Goal: Check status: Check status

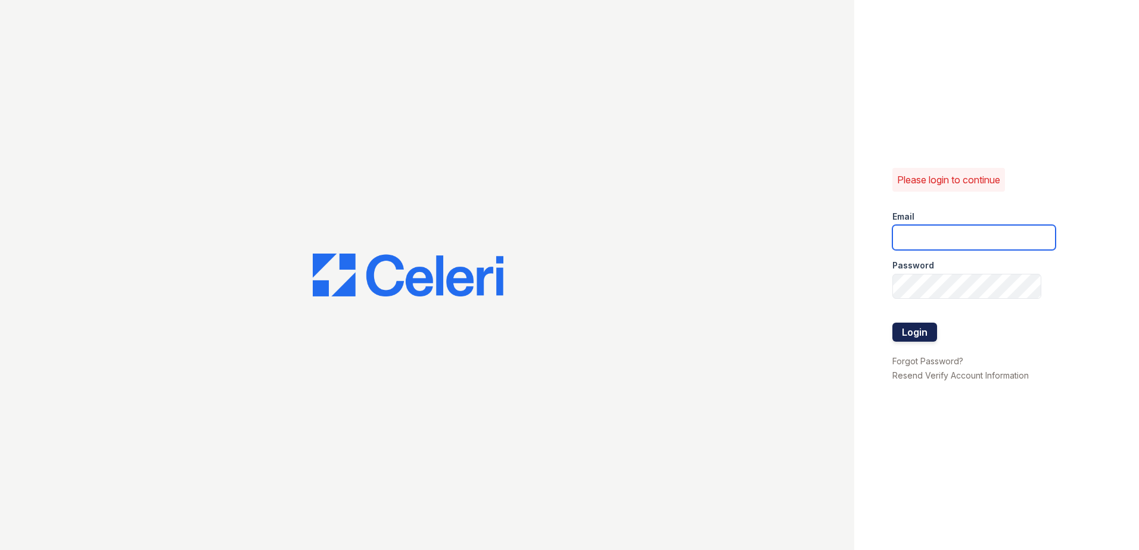
type input "Renewwaltham@trinity-pm.com"
click at [899, 335] on button "Login" at bounding box center [914, 332] width 45 height 19
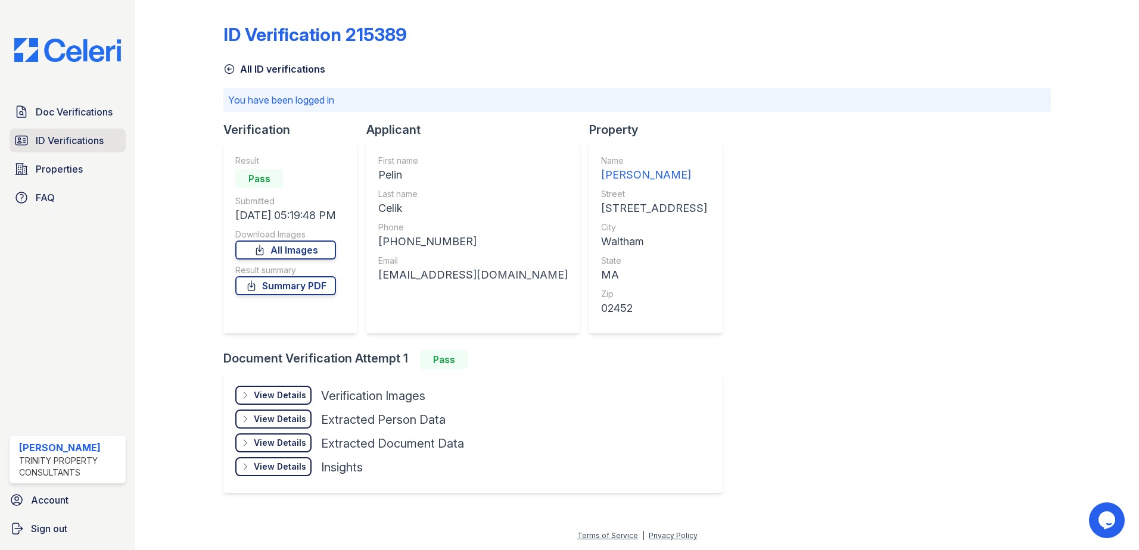
click at [72, 141] on span "ID Verifications" at bounding box center [70, 140] width 68 height 14
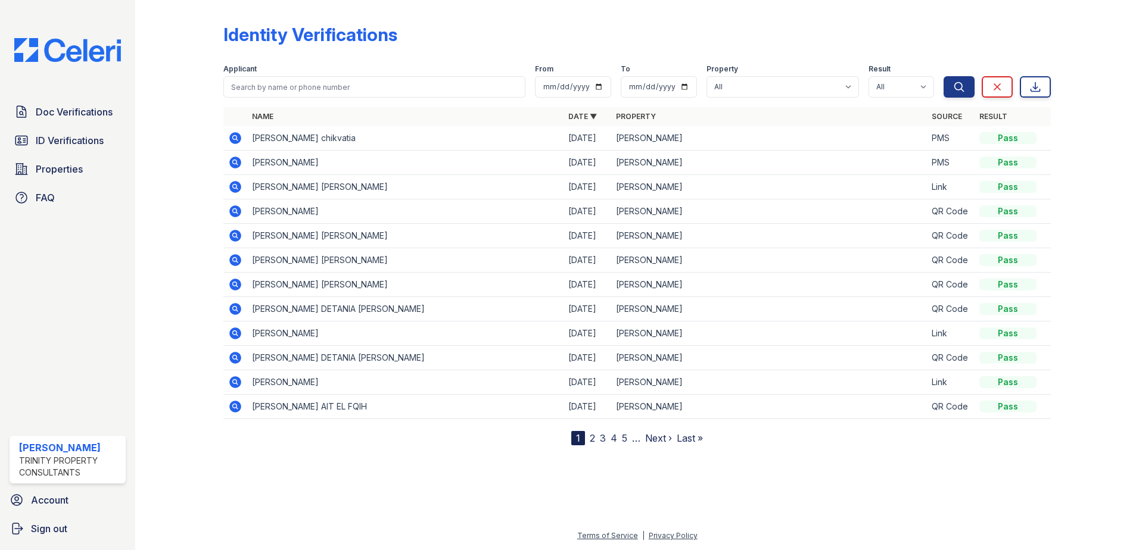
click at [236, 164] on icon at bounding box center [235, 163] width 12 height 12
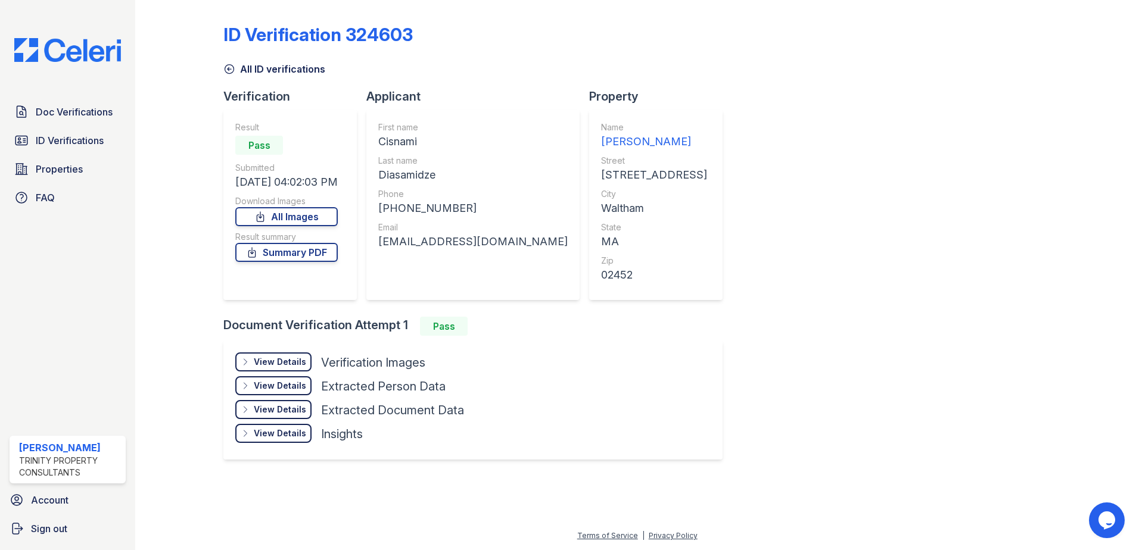
click at [285, 365] on div "View Details" at bounding box center [280, 362] width 52 height 12
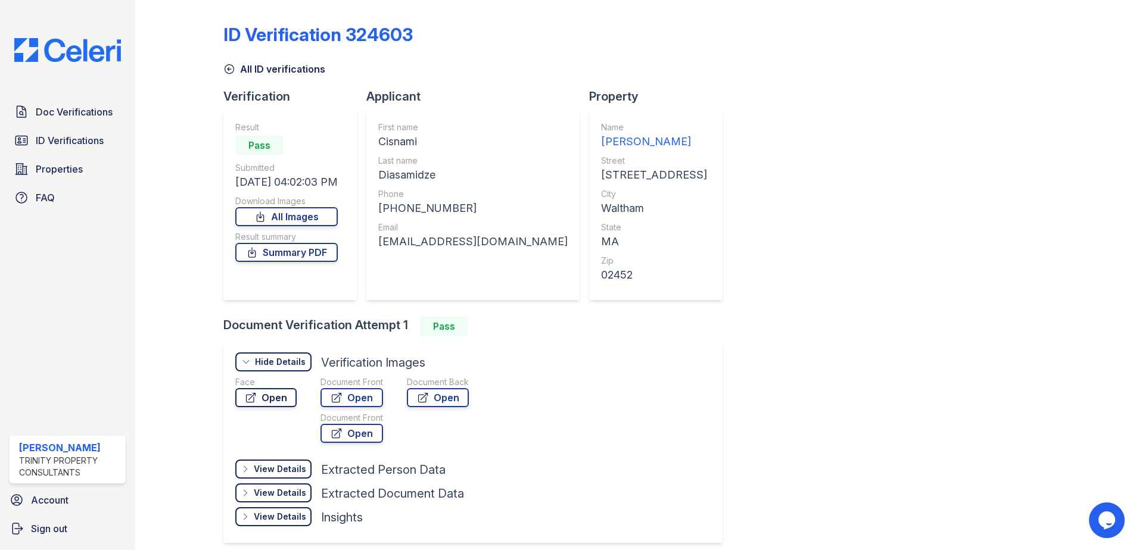
click at [265, 391] on link "Open" at bounding box center [265, 397] width 61 height 19
click at [368, 393] on link "Open" at bounding box center [351, 397] width 63 height 19
click at [232, 71] on icon at bounding box center [229, 69] width 12 height 12
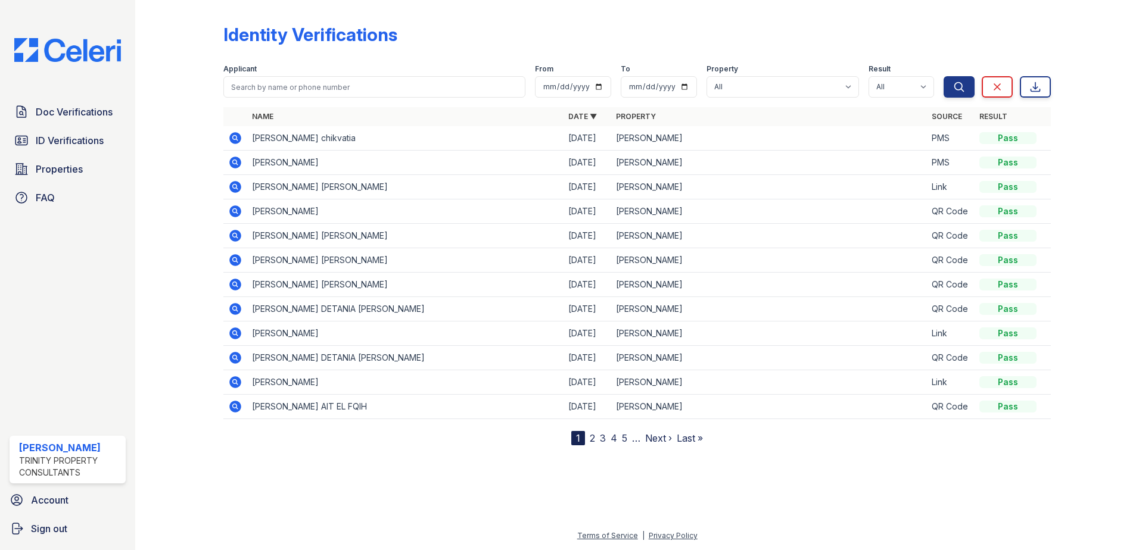
click at [239, 135] on icon at bounding box center [235, 138] width 12 height 12
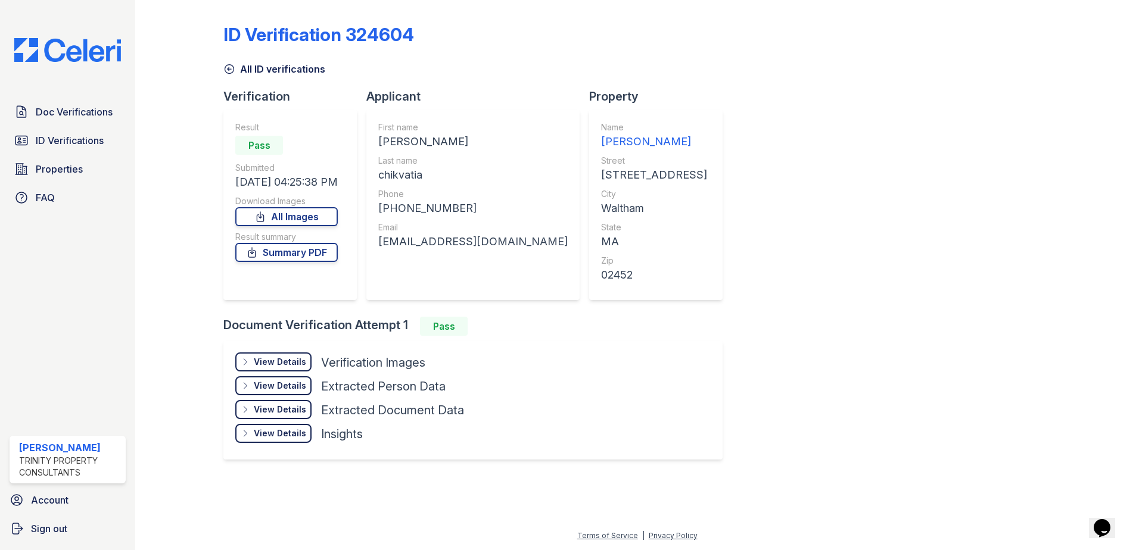
click at [272, 363] on div "View Details" at bounding box center [280, 362] width 52 height 12
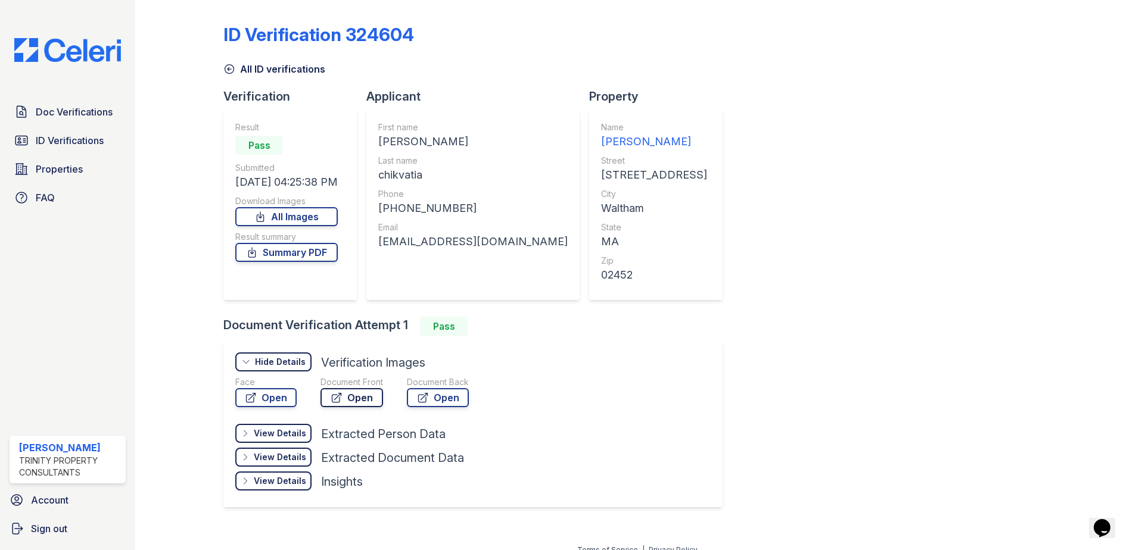
click at [359, 405] on link "Open" at bounding box center [351, 397] width 63 height 19
click at [268, 406] on div "Face Open" at bounding box center [265, 394] width 61 height 36
click at [276, 380] on div "Face" at bounding box center [265, 382] width 61 height 12
click at [276, 391] on link "Open" at bounding box center [265, 397] width 61 height 19
click at [227, 73] on icon at bounding box center [229, 69] width 9 height 9
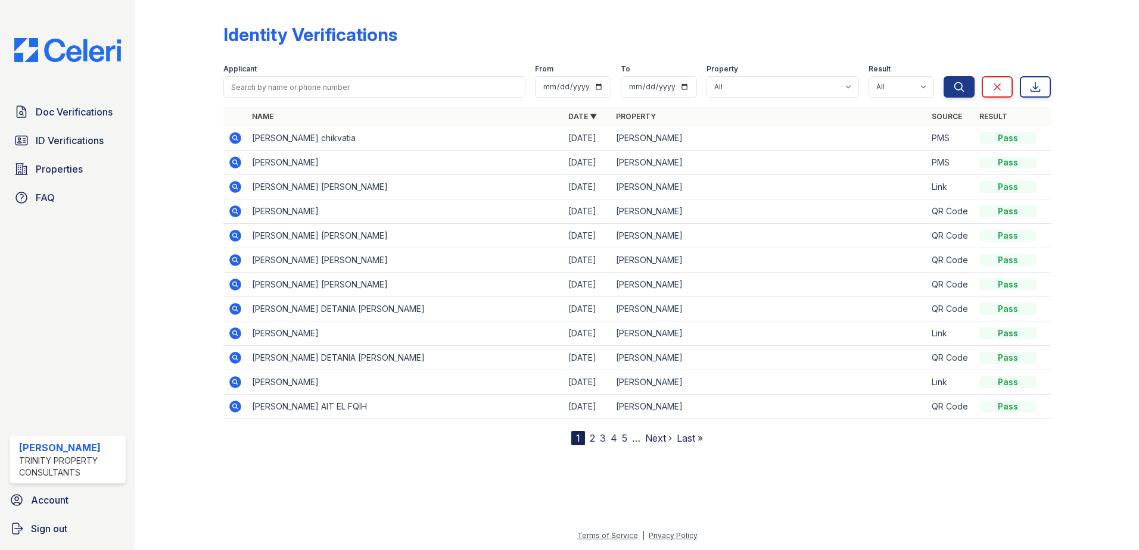
drag, startPoint x: 251, startPoint y: 158, endPoint x: 244, endPoint y: 160, distance: 7.8
click at [244, 160] on tr "Cisnami Diasamidze 09/23/25 ReNew Waltham PMS Pass" at bounding box center [636, 163] width 827 height 24
click at [239, 159] on icon at bounding box center [235, 163] width 12 height 12
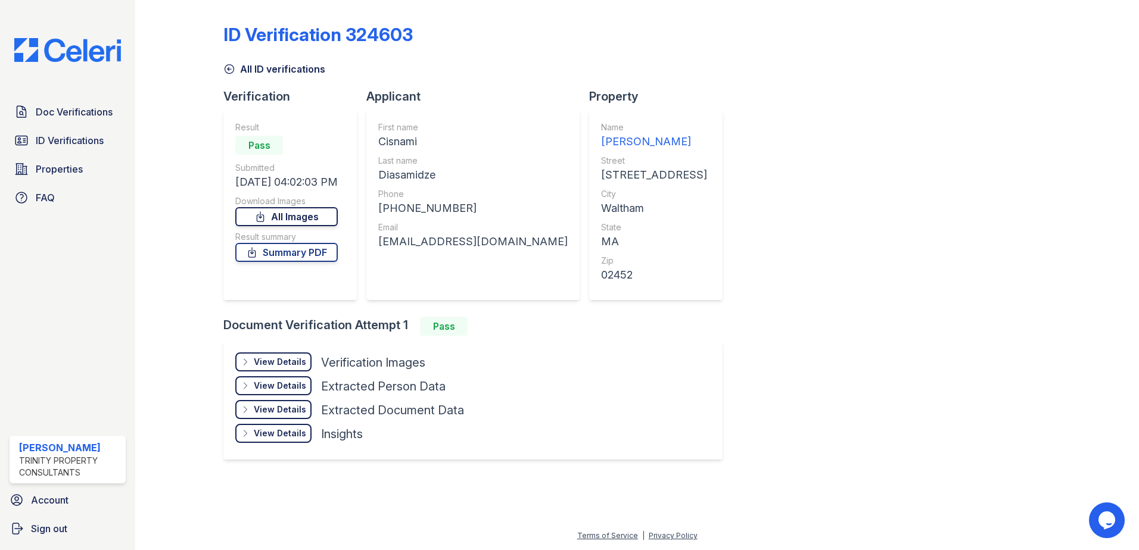
click at [293, 217] on link "All Images" at bounding box center [286, 216] width 102 height 19
click at [288, 256] on link "Summary PDF" at bounding box center [286, 252] width 102 height 19
click at [231, 70] on icon at bounding box center [229, 69] width 12 height 12
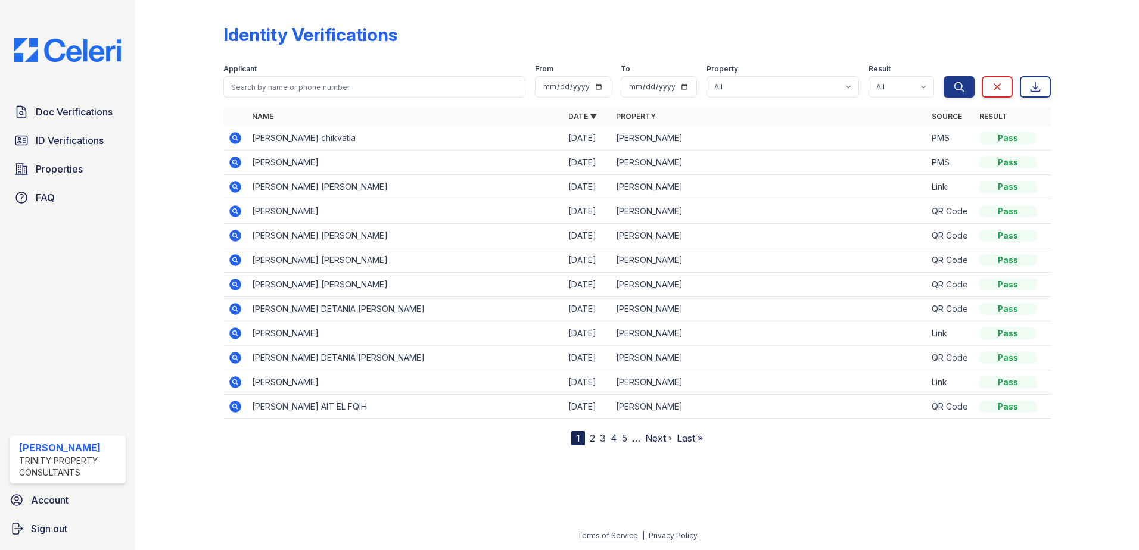
click at [238, 135] on icon at bounding box center [235, 138] width 12 height 12
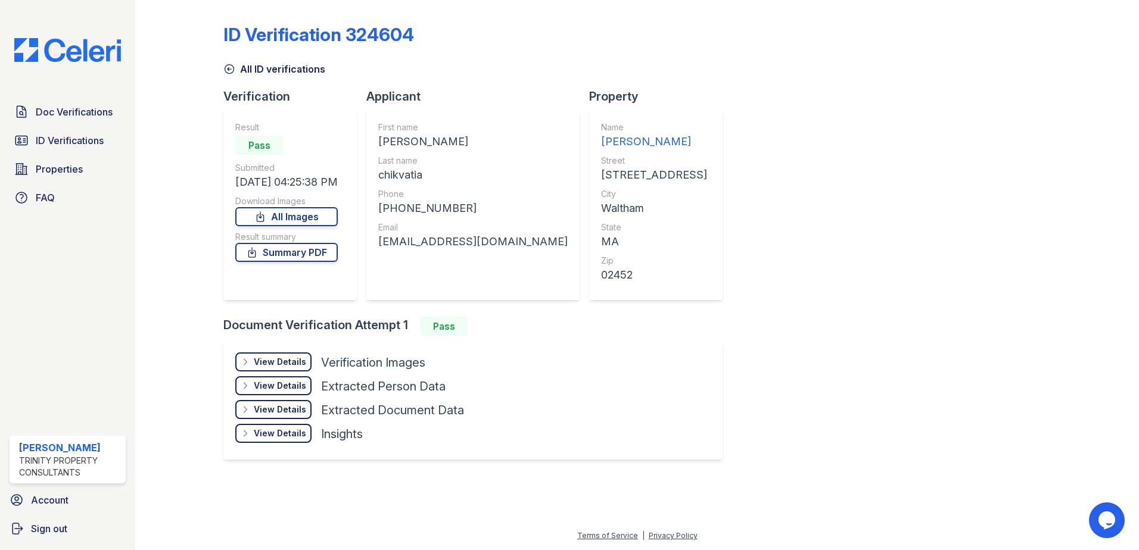
click at [227, 74] on icon at bounding box center [229, 69] width 12 height 12
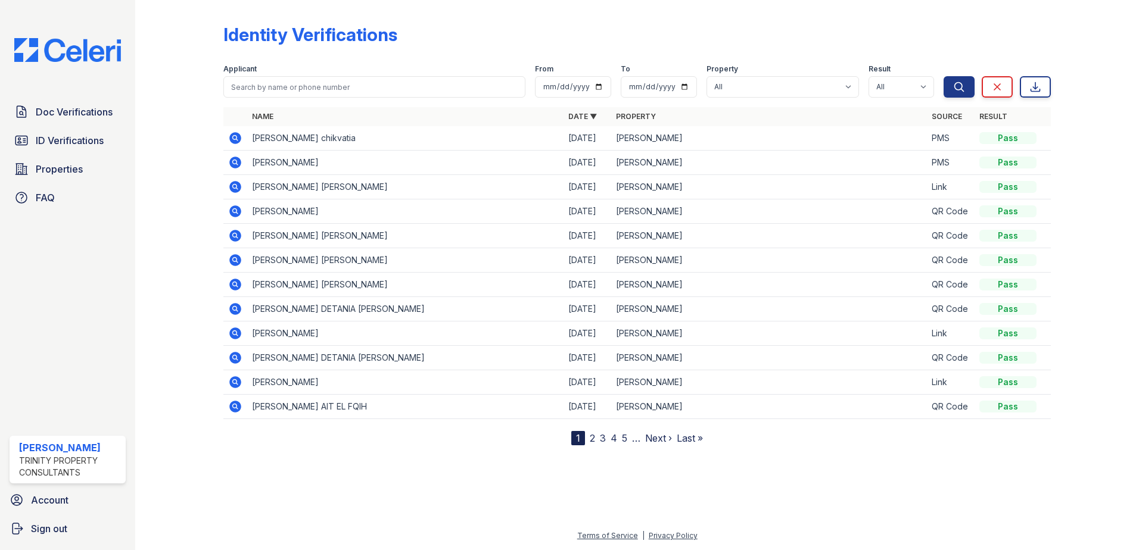
click at [409, 43] on div "Identity Verifications" at bounding box center [636, 39] width 827 height 31
click at [232, 136] on icon at bounding box center [235, 138] width 12 height 12
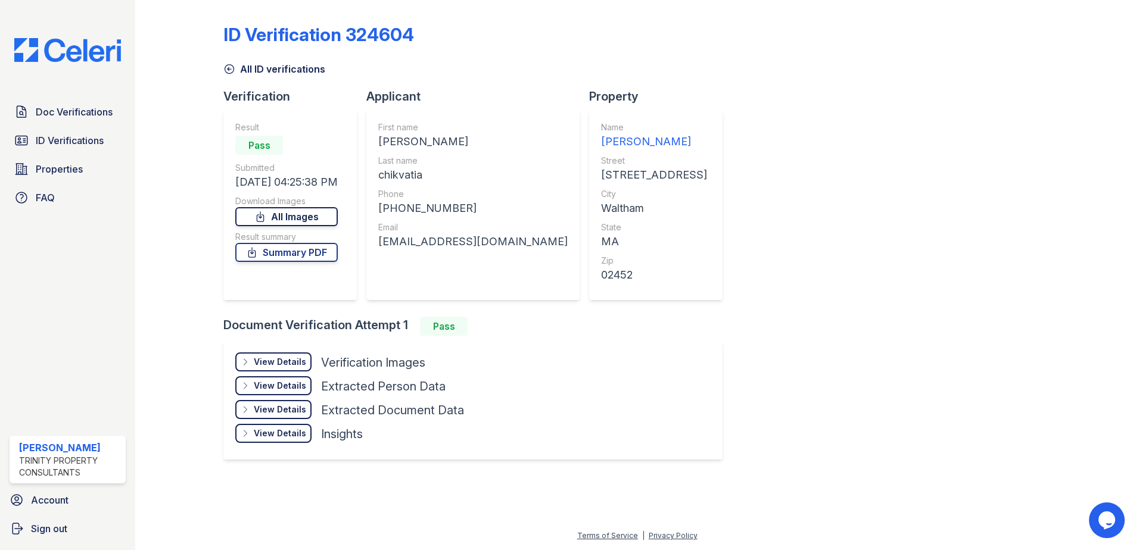
click at [286, 217] on link "All Images" at bounding box center [286, 216] width 102 height 19
click at [301, 260] on link "Summary PDF" at bounding box center [286, 252] width 102 height 19
click at [527, 28] on div "ID Verification 324604" at bounding box center [636, 39] width 827 height 31
click at [304, 214] on link "All Images" at bounding box center [286, 216] width 102 height 19
click at [466, 44] on div "ID Verification 324604" at bounding box center [636, 39] width 827 height 31
